Goal: Communication & Community: Share content

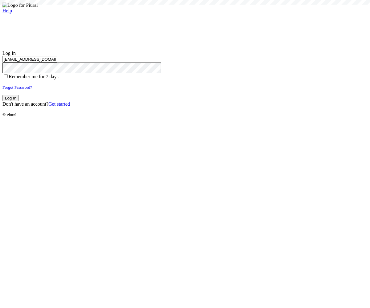
type input "[EMAIL_ADDRESS][DOMAIN_NAME]"
click at [19, 101] on button "Log In" at bounding box center [10, 98] width 16 height 6
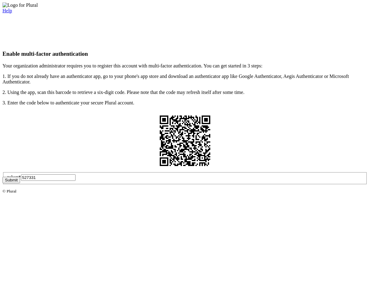
type input "527331"
click at [20, 183] on button "Submit" at bounding box center [11, 180] width 18 height 6
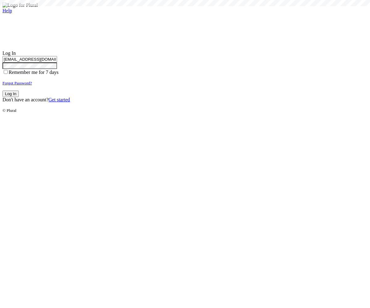
type input "[EMAIL_ADDRESS][DOMAIN_NAME]"
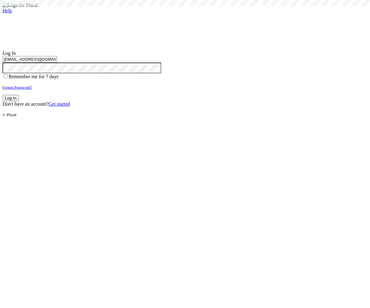
click at [19, 101] on button "Log In" at bounding box center [10, 98] width 16 height 6
click at [32, 90] on small "Forgot Password?" at bounding box center [17, 87] width 30 height 5
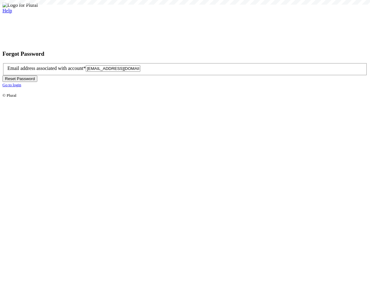
type input "test-1756839377-6@civiceagle.com"
click at [37, 82] on button "Reset Password" at bounding box center [19, 79] width 35 height 6
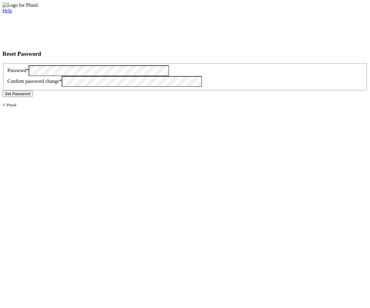
click at [33, 97] on button "Set Password" at bounding box center [17, 94] width 30 height 6
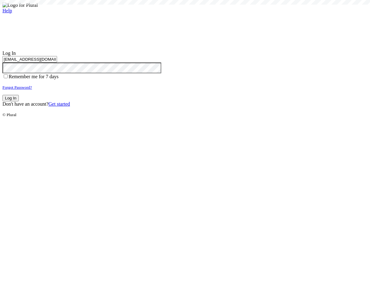
type input "test-1756839377-6@civiceagle.com"
click at [19, 101] on button "Log In" at bounding box center [10, 98] width 16 height 6
type input "[EMAIL_ADDRESS][DOMAIN_NAME]"
click at [19, 101] on button "Log In" at bounding box center [10, 98] width 16 height 6
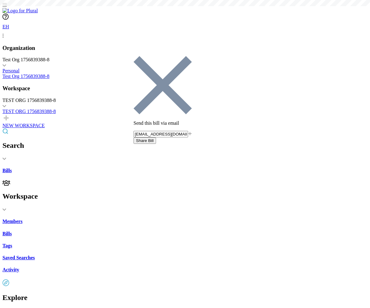
type input "[EMAIL_ADDRESS][DOMAIN_NAME]"
click at [156, 137] on button "Share Bill" at bounding box center [144, 140] width 23 height 6
